Goal: Task Accomplishment & Management: Manage account settings

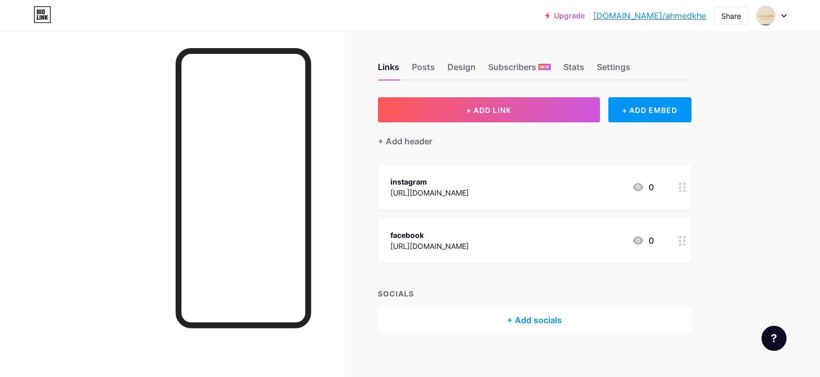
click at [686, 194] on div at bounding box center [682, 187] width 18 height 45
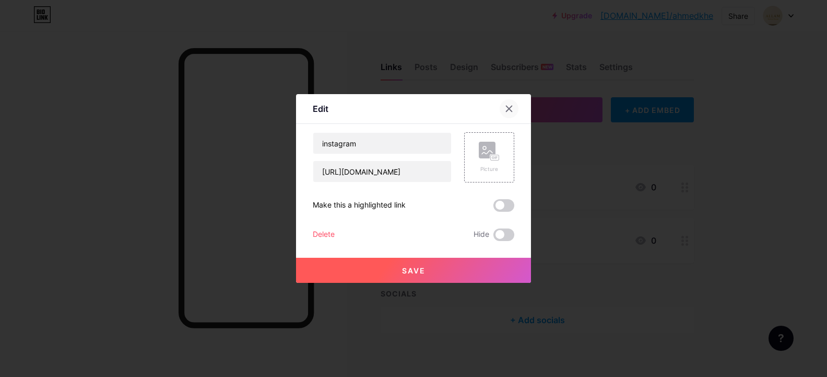
click at [507, 108] on icon at bounding box center [509, 108] width 8 height 8
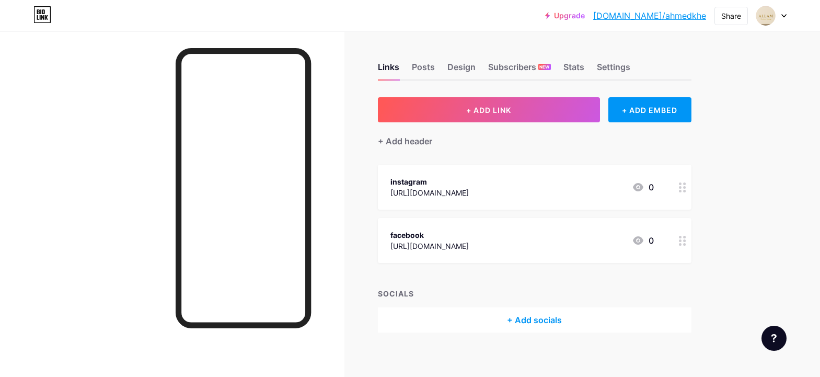
click at [685, 186] on circle at bounding box center [684, 187] width 3 height 3
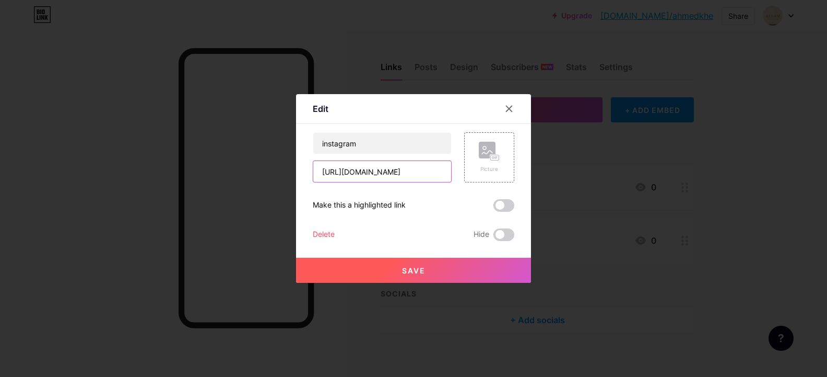
click at [440, 169] on input "[URL][DOMAIN_NAME]" at bounding box center [382, 171] width 138 height 21
click at [440, 169] on input "urniture_factory?igsh=ZXhrcTN0azFnOWcy" at bounding box center [382, 171] width 138 height 21
click at [440, 169] on input "FnOWcy" at bounding box center [382, 171] width 138 height 21
type input "F"
paste input "[URL][DOMAIN_NAME]"
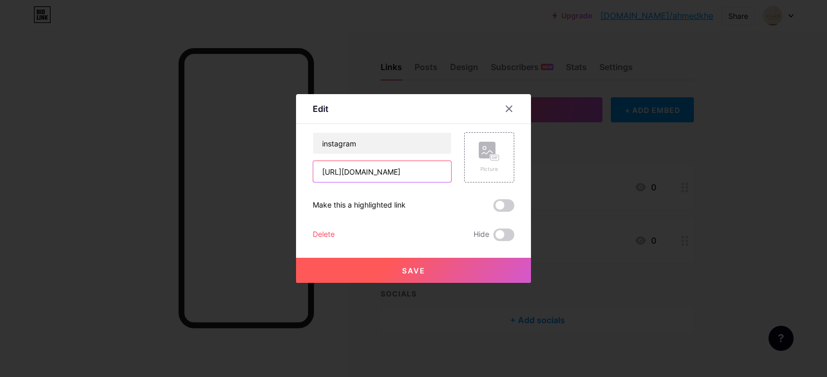
scroll to position [0, 107]
type input "[URL][DOMAIN_NAME]"
click at [457, 271] on button "Save" at bounding box center [413, 270] width 235 height 25
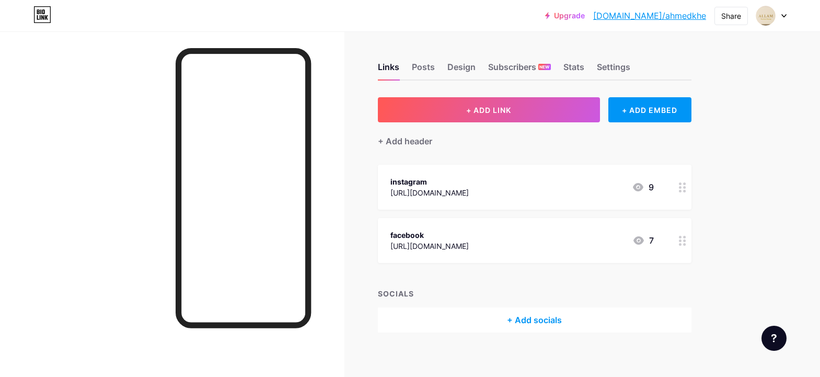
click at [687, 193] on div at bounding box center [682, 187] width 18 height 45
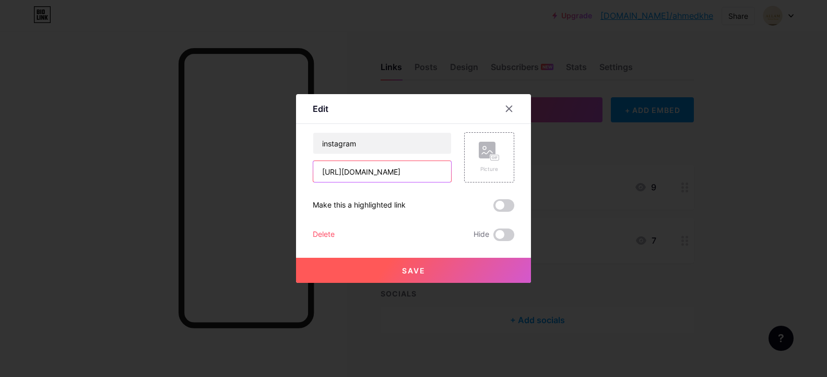
click at [438, 172] on input "[URL][DOMAIN_NAME]" at bounding box center [382, 171] width 138 height 21
click at [438, 172] on input "16xNpCH1Rx/?mibextid=wwXI" at bounding box center [382, 171] width 138 height 21
type input "1"
paste input "[URL][DOMAIN_NAME]"
type input "[URL][DOMAIN_NAME]"
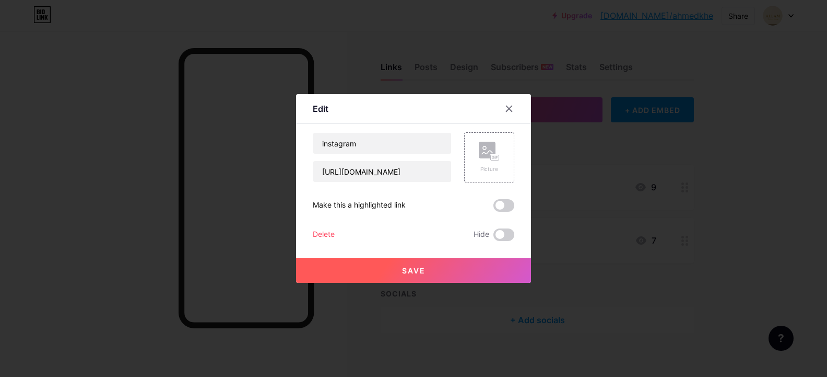
click at [426, 274] on button "Save" at bounding box center [413, 270] width 235 height 25
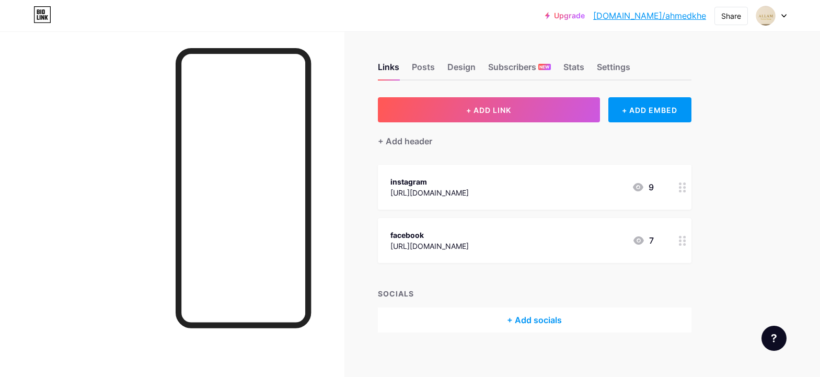
click at [685, 243] on circle at bounding box center [684, 244] width 3 height 3
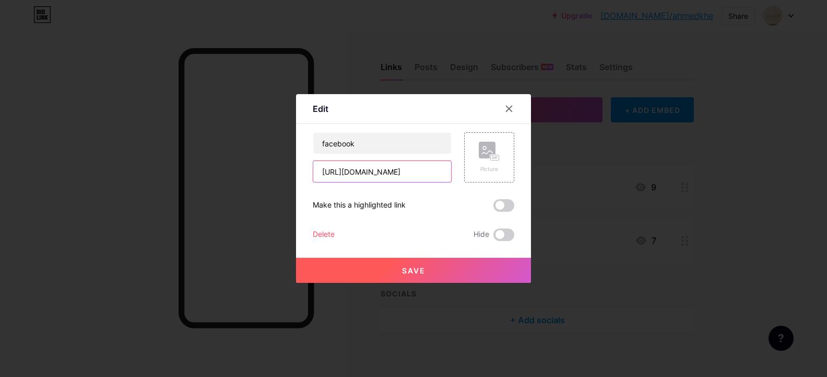
click at [441, 172] on input "[URL][DOMAIN_NAME]" at bounding box center [382, 171] width 138 height 21
click at [441, 172] on input "9ZXazrzXR/?mibextid=wwXI" at bounding box center [382, 171] width 138 height 21
type input "9"
paste input "[URL][DOMAIN_NAME]"
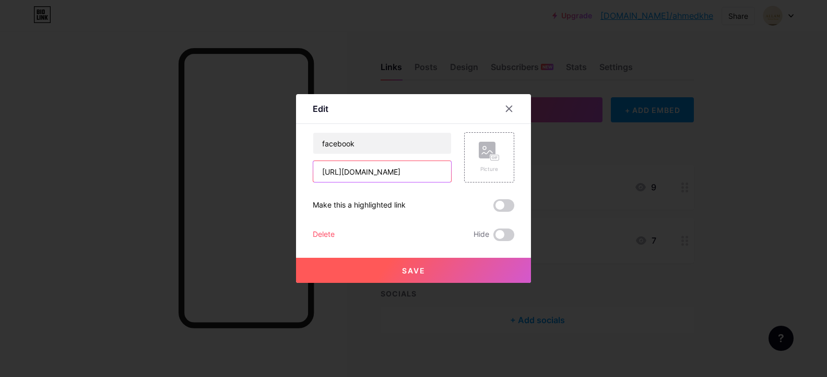
type input "[URL][DOMAIN_NAME]"
click at [475, 269] on button "Save" at bounding box center [413, 270] width 235 height 25
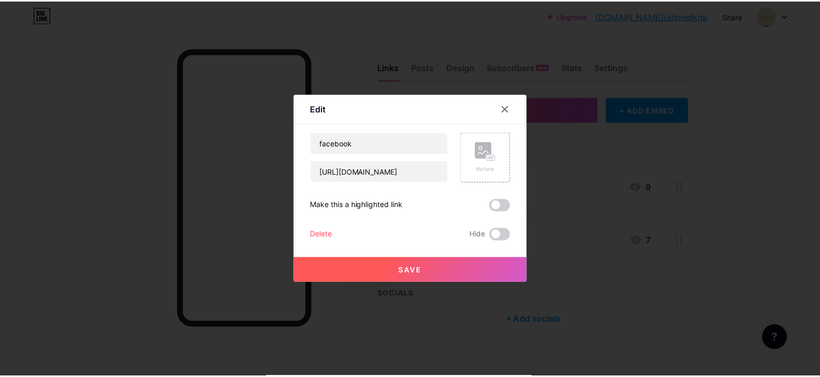
scroll to position [0, 0]
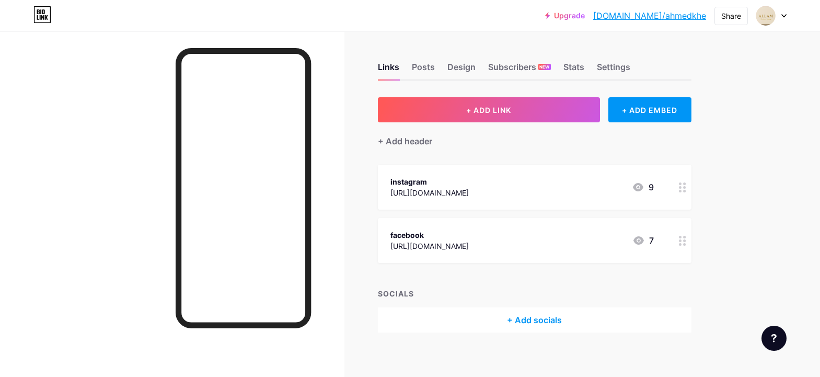
click at [687, 246] on div at bounding box center [682, 240] width 18 height 45
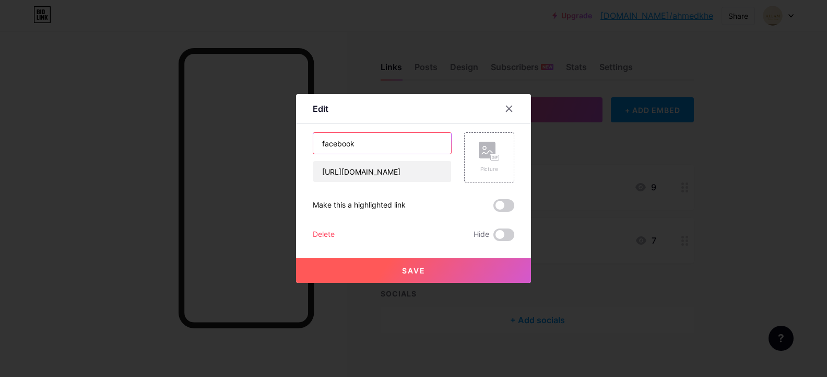
click at [425, 143] on input "facebook" at bounding box center [382, 143] width 138 height 21
type input "f"
type input "INSTAGRAM"
click at [429, 260] on button "Save" at bounding box center [413, 270] width 235 height 25
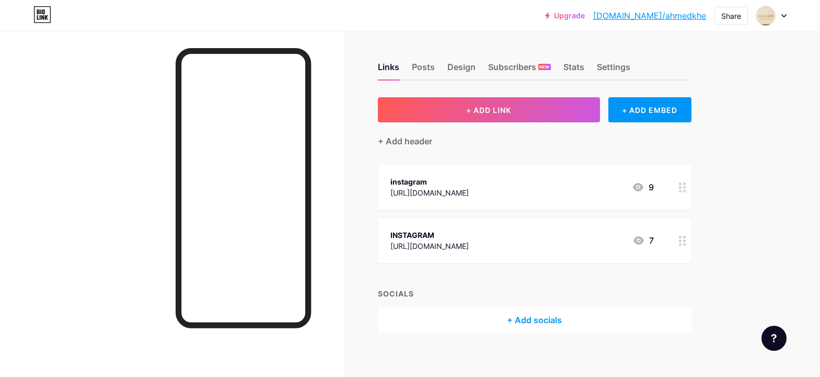
click at [684, 188] on icon at bounding box center [682, 187] width 7 height 10
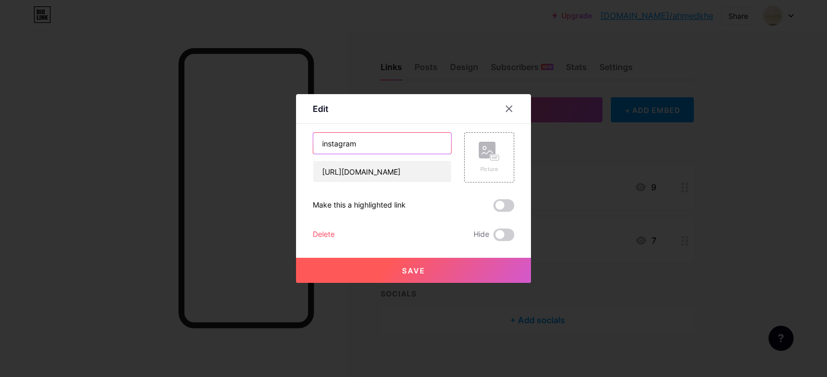
click at [411, 139] on input "instagram" at bounding box center [382, 143] width 138 height 21
type input "FACEBOOK"
click at [411, 269] on span "Save" at bounding box center [414, 270] width 24 height 9
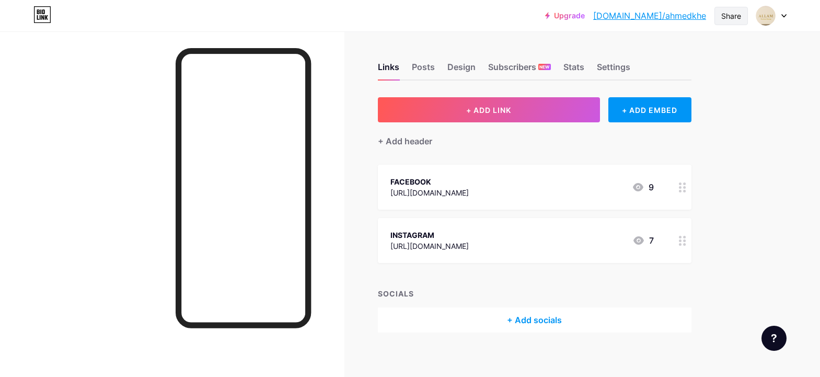
click at [722, 19] on div "Share" at bounding box center [731, 15] width 20 height 11
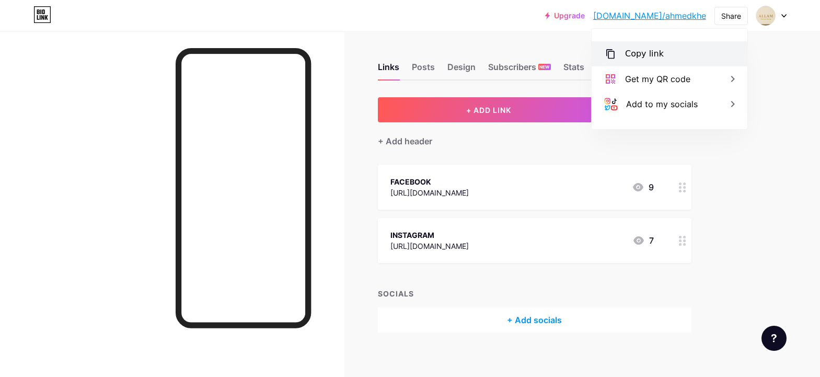
click at [700, 60] on div "Copy link" at bounding box center [669, 53] width 156 height 25
click at [801, 203] on div "Upgrade [DOMAIN_NAME]/ahmedk... [DOMAIN_NAME]/[PERSON_NAME] Copy link [URL][DOM…" at bounding box center [410, 192] width 820 height 384
